Goal: Communication & Community: Ask a question

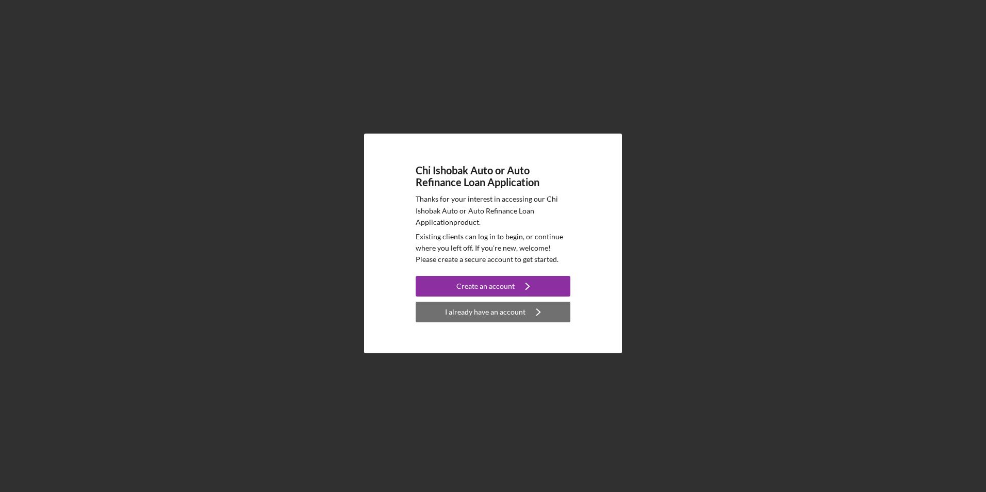
click at [465, 315] on div "I already have an account" at bounding box center [485, 312] width 80 height 21
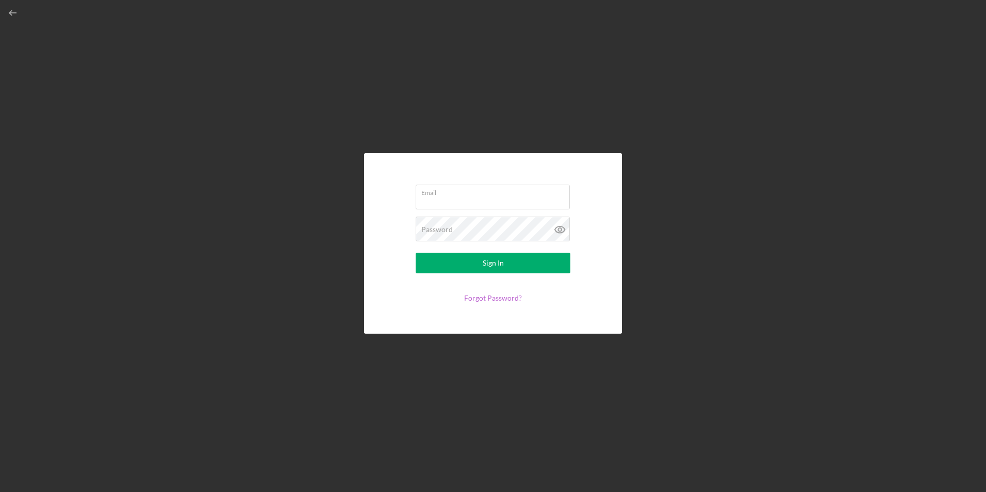
type input "jamesivy2326@gmail.com"
click at [487, 260] on div "Sign In" at bounding box center [492, 263] width 21 height 21
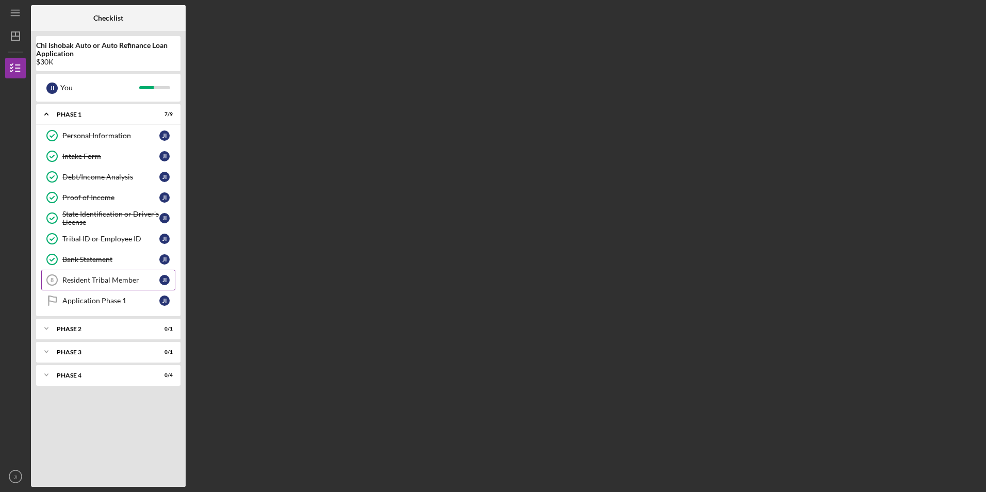
click at [109, 281] on div "Resident Tribal Member" at bounding box center [110, 280] width 97 height 8
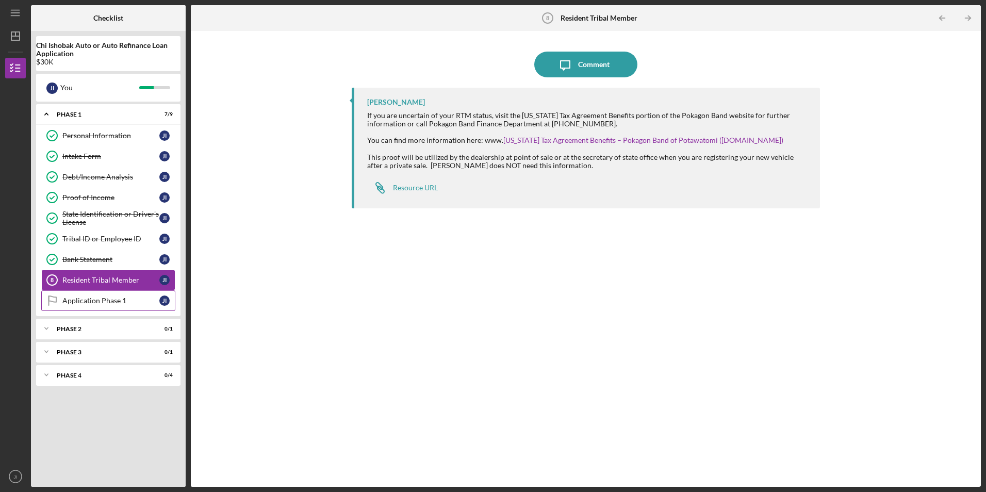
click at [113, 309] on link "Application Phase 1 Application Phase 1 J I" at bounding box center [108, 300] width 134 height 21
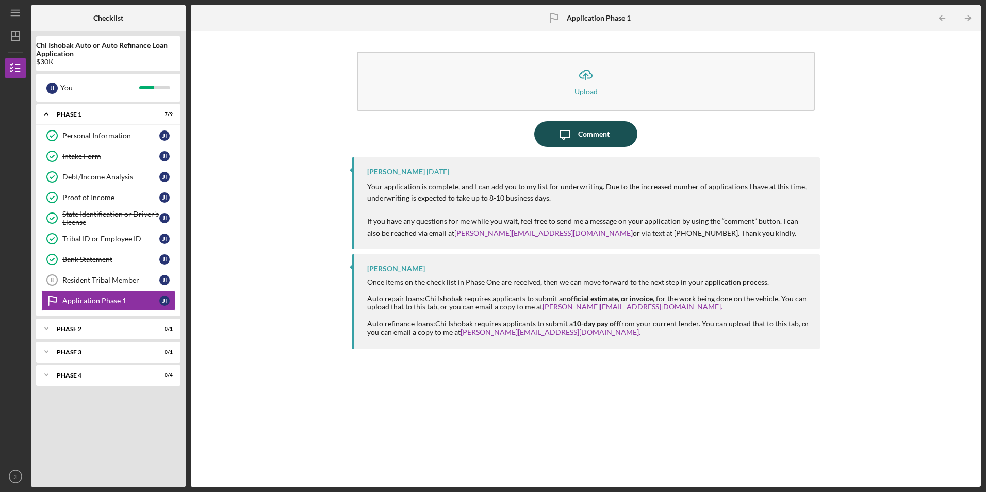
click at [598, 135] on div "Comment" at bounding box center [593, 134] width 31 height 26
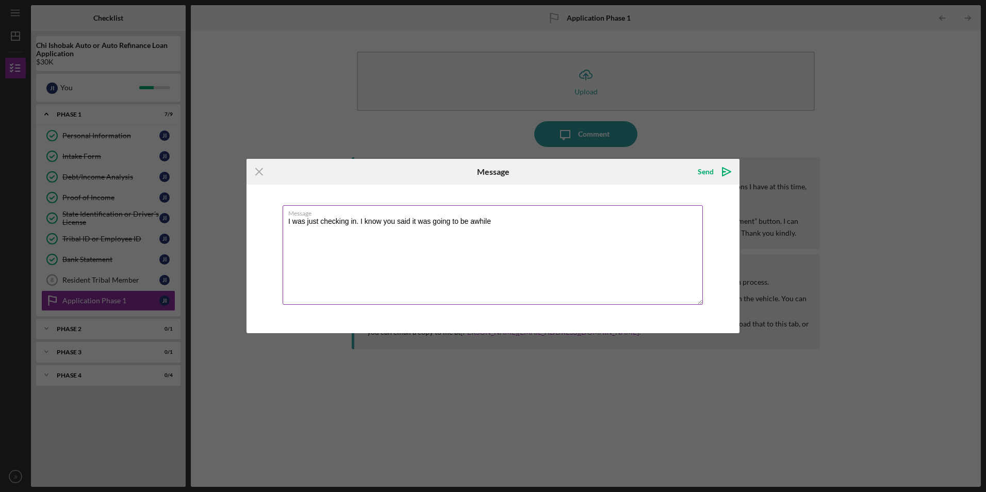
click at [500, 222] on textarea "I was just checking in. I know you said it was going to be awhile" at bounding box center [492, 254] width 420 height 99
type textarea "I was just checking in. I know you said it was going to be awhile, but I am pay…"
click at [720, 167] on icon "Icon/icon-invite-send" at bounding box center [726, 172] width 26 height 26
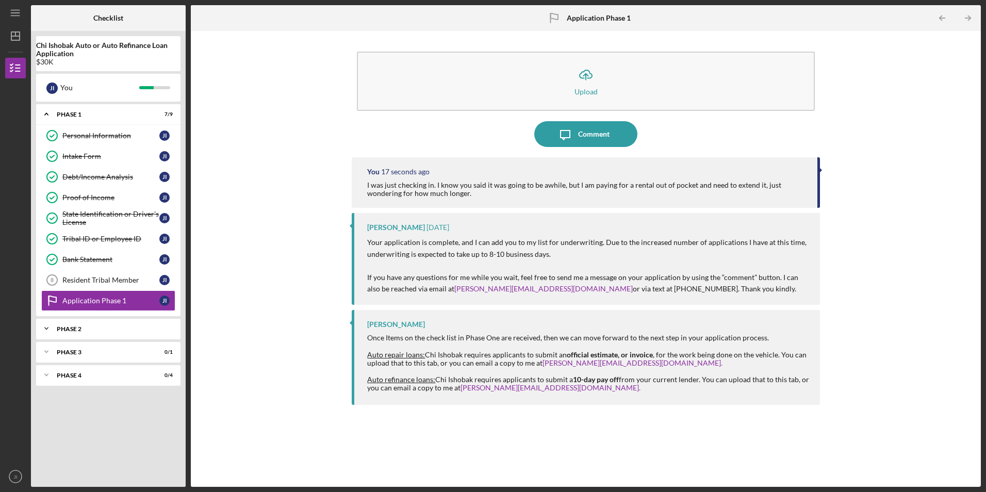
click at [89, 325] on div "Icon/Expander Phase 2 0 / 1" at bounding box center [108, 328] width 144 height 21
click at [86, 373] on div "Icon/Expander Phase 3 0 / 1" at bounding box center [108, 378] width 144 height 21
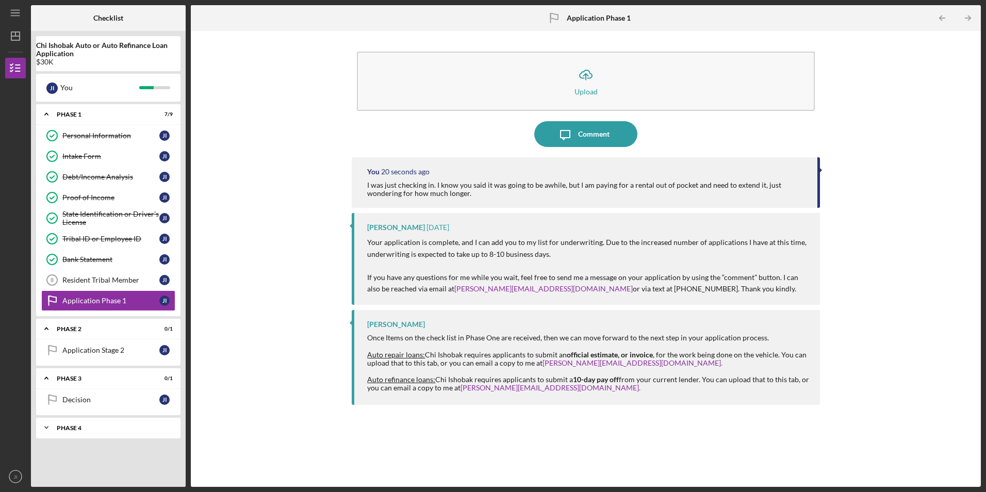
click at [93, 427] on div "Phase 4" at bounding box center [112, 428] width 111 height 6
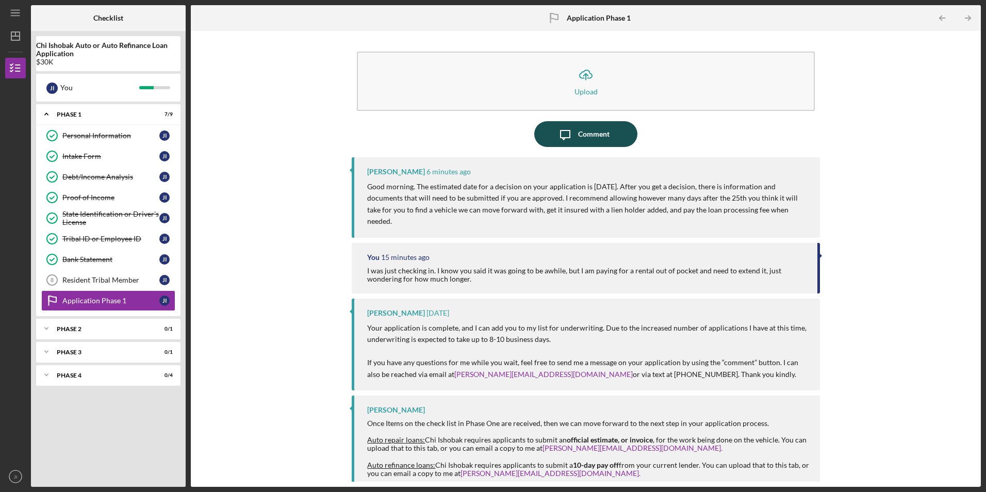
click at [579, 131] on div "Comment" at bounding box center [593, 134] width 31 height 26
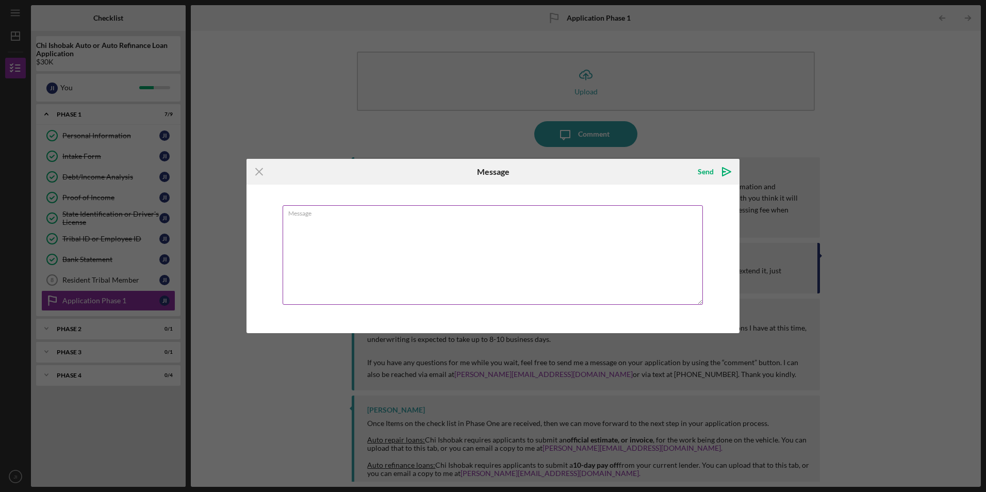
click at [331, 226] on textarea "Message" at bounding box center [492, 254] width 420 height 99
click at [507, 222] on textarea "Do you have a ball park figure so i can look for a vehicle and have on be picke…" at bounding box center [492, 254] width 420 height 99
click at [513, 221] on textarea "Do you have a ball park figure so i can look for a vehicle and have on be picke…" at bounding box center [492, 254] width 420 height 99
click at [552, 220] on textarea "Do you have a ballpark figure so I can look for a vehicle and have one picked o…" at bounding box center [492, 254] width 420 height 99
type textarea "Do you have a ballpark figure so I can look for a vehicle and have one picked o…"
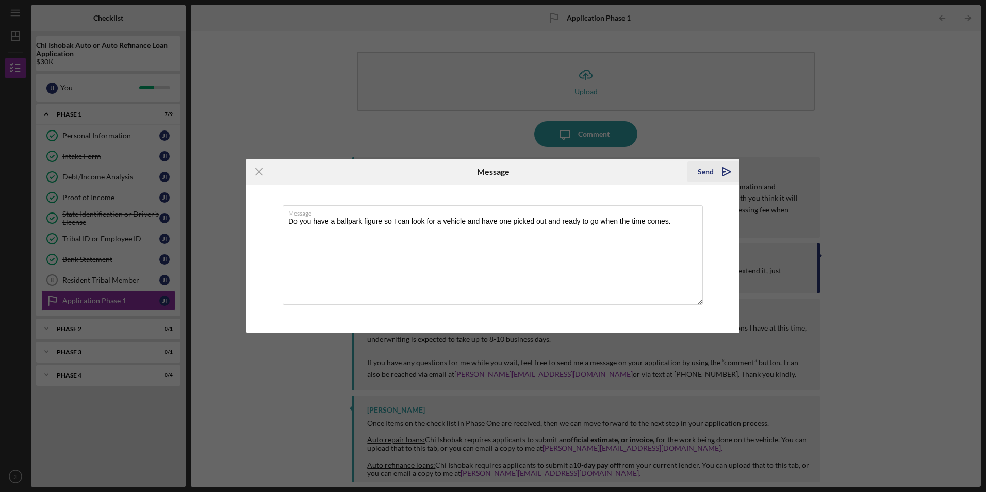
click at [717, 169] on icon "Icon/icon-invite-send" at bounding box center [726, 172] width 26 height 26
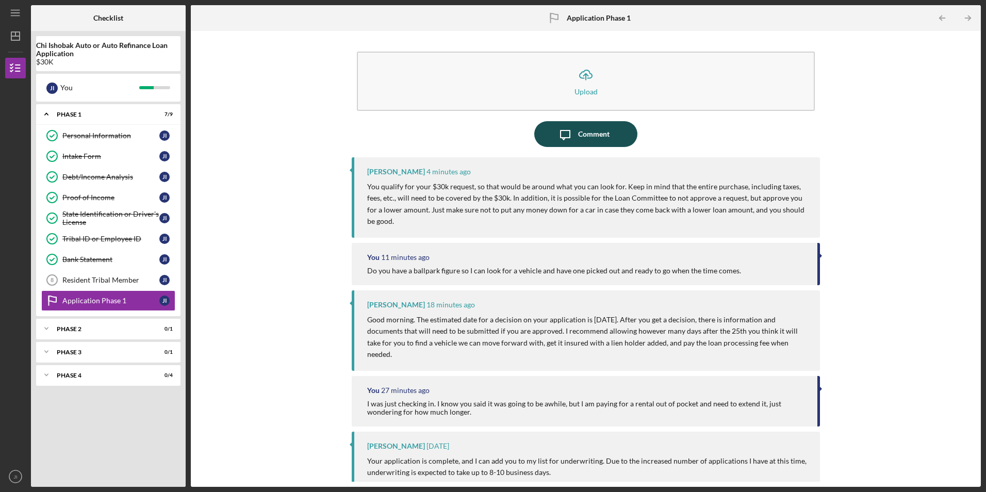
click at [586, 132] on div "Comment" at bounding box center [593, 134] width 31 height 26
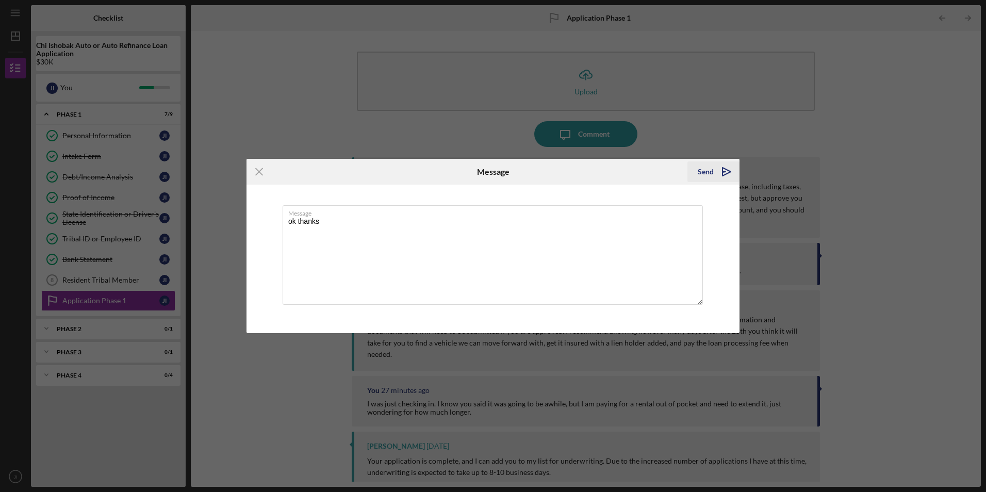
type textarea "ok thanks"
click at [707, 169] on div "Send" at bounding box center [705, 171] width 16 height 21
